Goal: Task Accomplishment & Management: Manage account settings

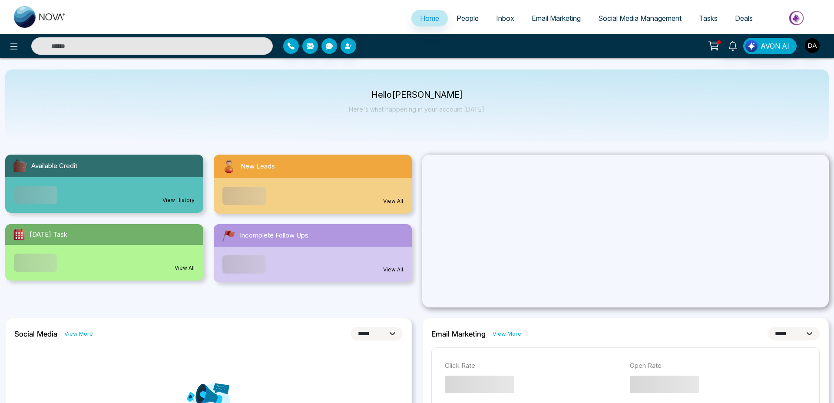
select select "*"
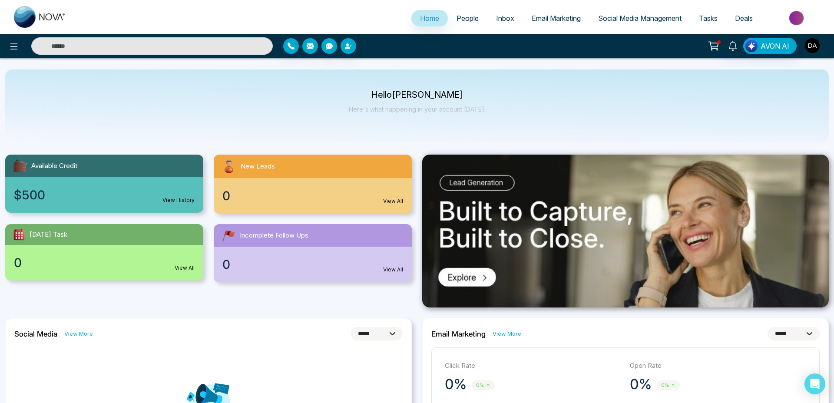
click at [816, 50] on img "button" at bounding box center [812, 45] width 15 height 15
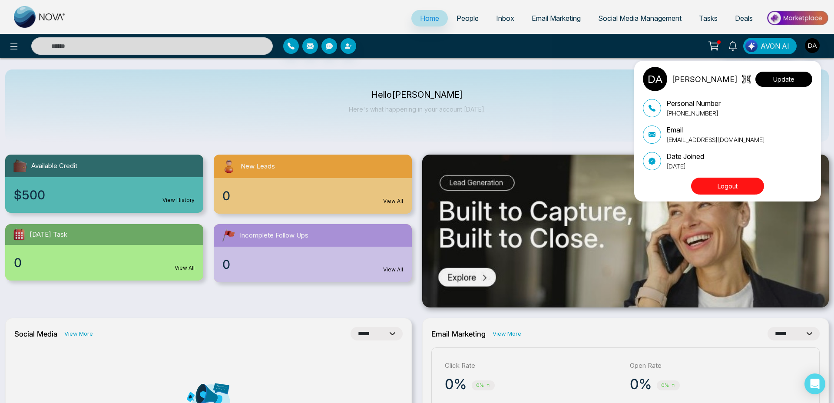
click at [782, 85] on button "Update" at bounding box center [784, 79] width 57 height 15
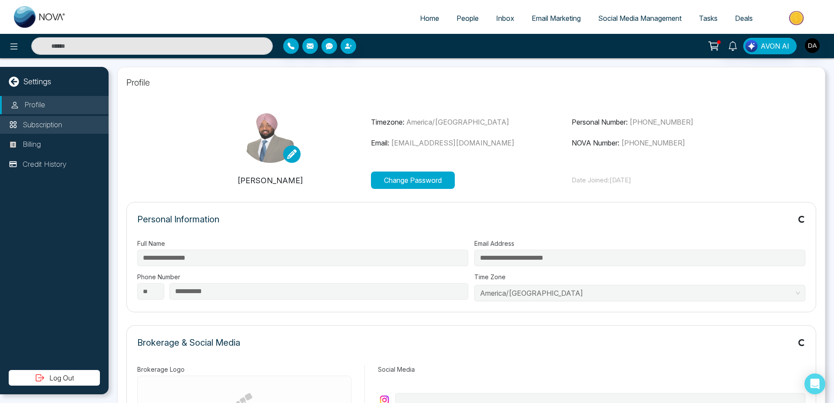
click at [41, 120] on p "Subscription" at bounding box center [43, 124] width 40 height 11
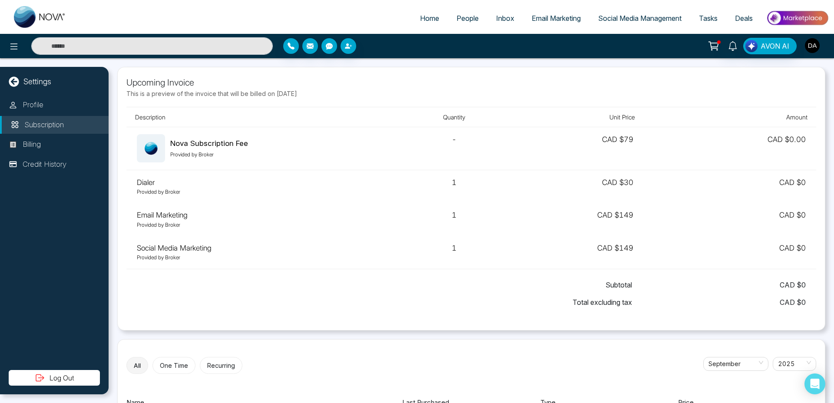
click at [807, 47] on img "button" at bounding box center [812, 45] width 15 height 15
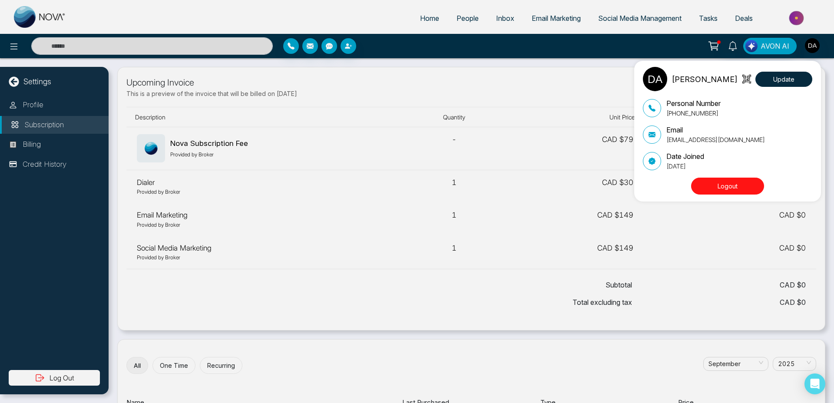
click at [737, 186] on button "Logout" at bounding box center [727, 186] width 73 height 17
